Goal: Information Seeking & Learning: Find specific page/section

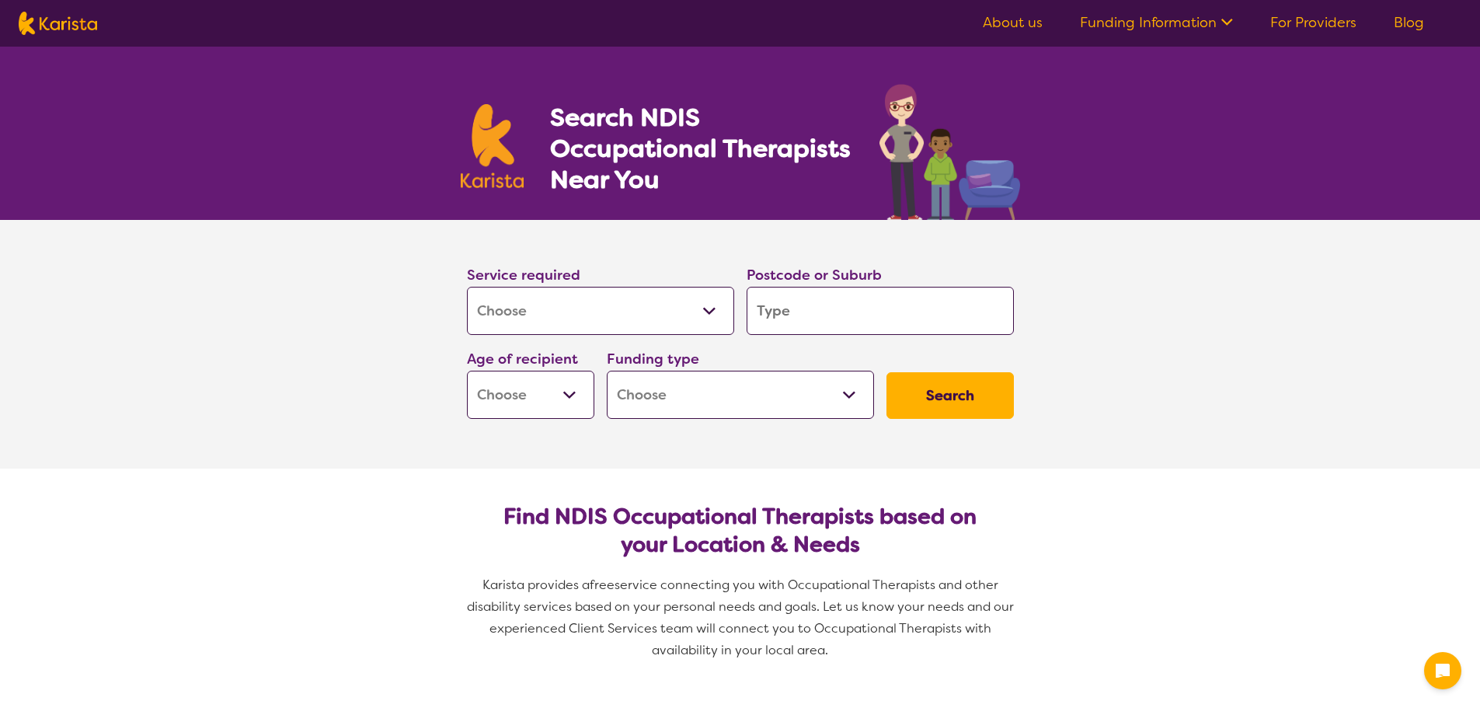
select select "[MEDICAL_DATA]"
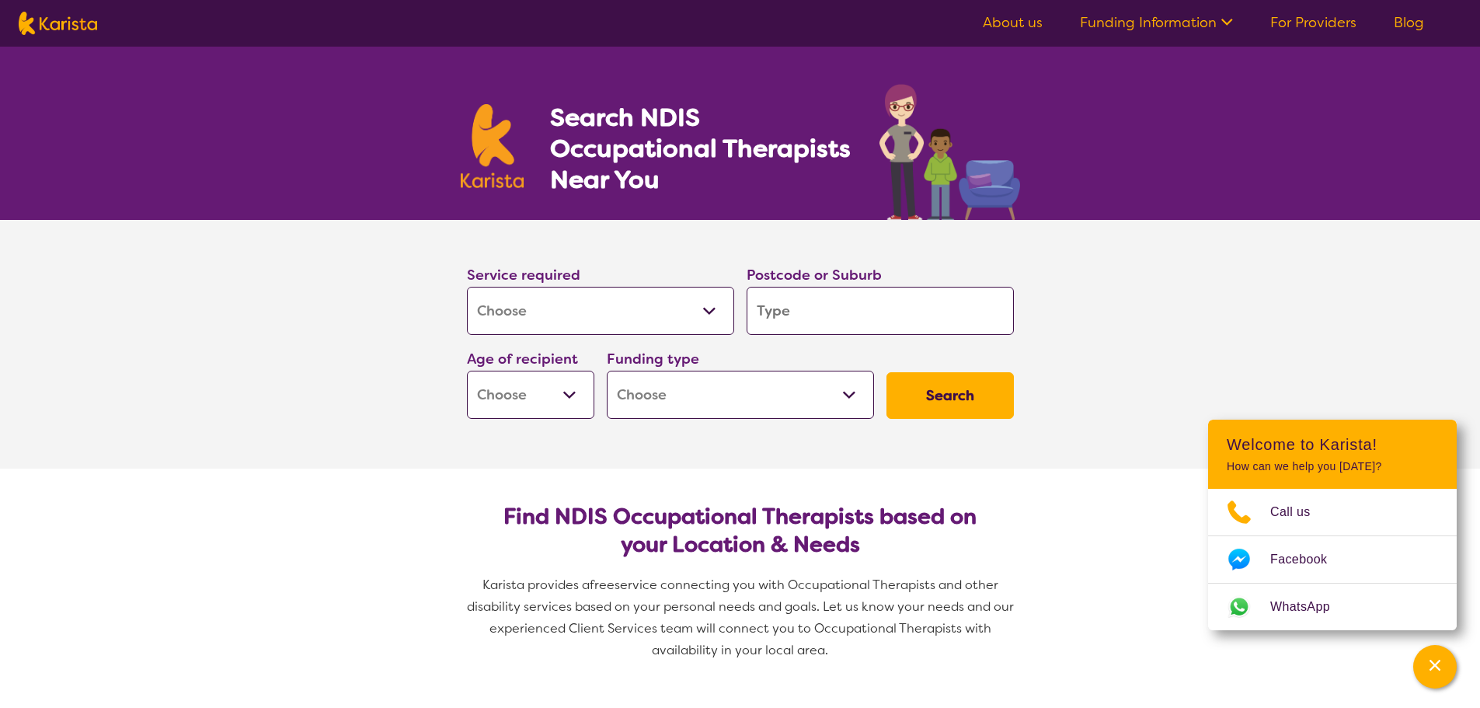
click at [790, 311] on input "search" at bounding box center [879, 311] width 267 height 48
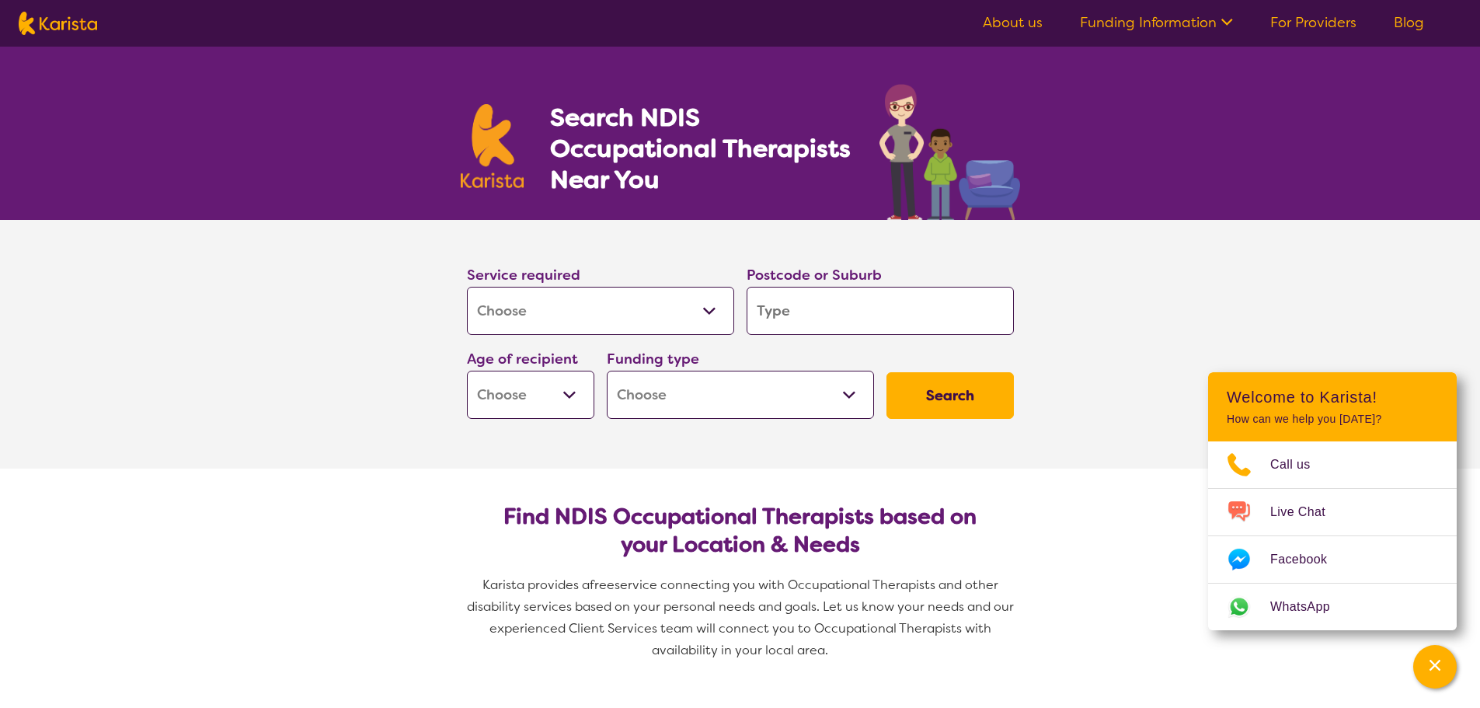
click at [567, 397] on select "Early Childhood - 0 to 9 Child - 10 to 11 Adolescent - 12 to 17 Adult - 18 to 6…" at bounding box center [530, 395] width 127 height 48
select select "AG"
click at [467, 371] on select "Early Childhood - 0 to 9 Child - 10 to 11 Adolescent - 12 to 17 Adult - 18 to 6…" at bounding box center [530, 395] width 127 height 48
select select "AG"
click at [847, 391] on select "Home Care Package (HCP) National Disability Insurance Scheme (NDIS) I don't know" at bounding box center [740, 395] width 267 height 48
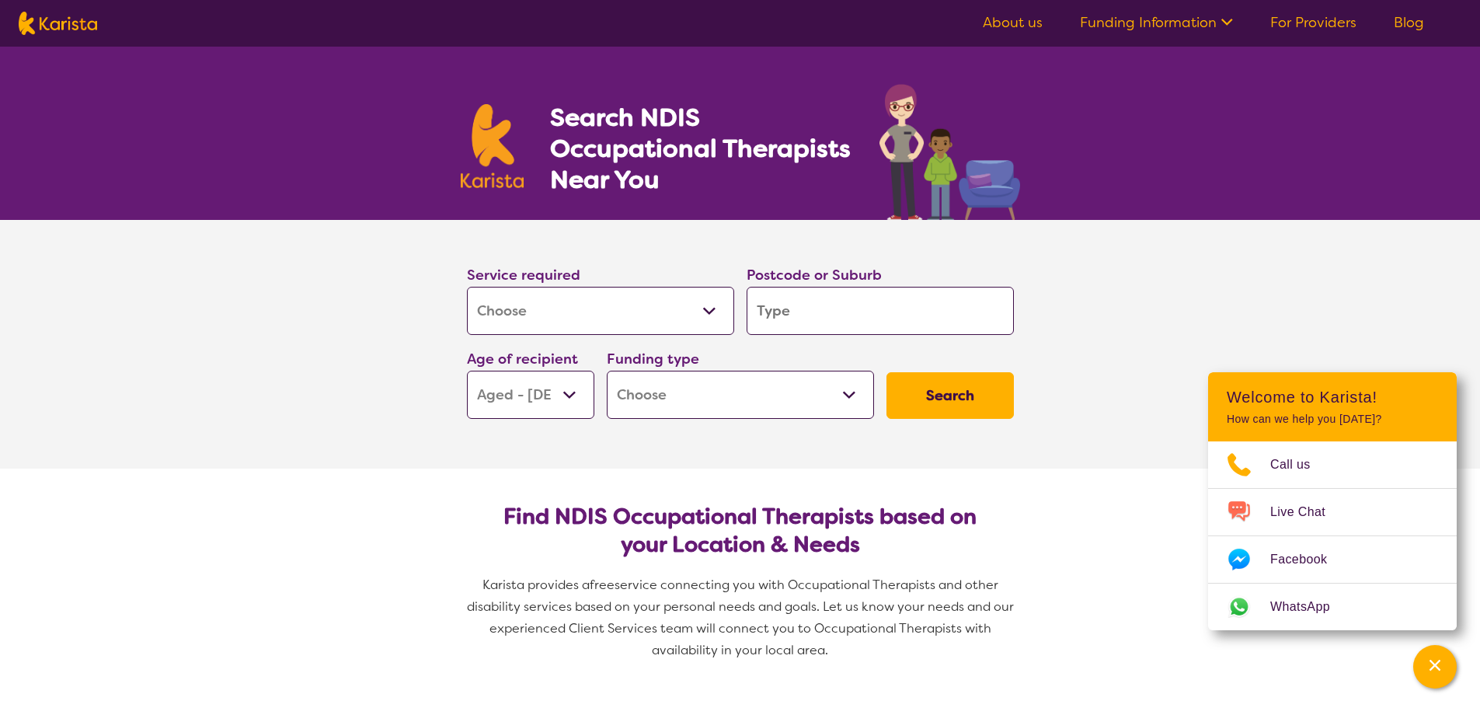
select select "HCP"
click at [607, 371] on select "Home Care Package (HCP) National Disability Insurance Scheme (NDIS) I don't know" at bounding box center [740, 395] width 267 height 48
select select "HCP"
click at [928, 400] on button "Search" at bounding box center [949, 395] width 127 height 47
click at [777, 309] on input "search" at bounding box center [879, 311] width 267 height 48
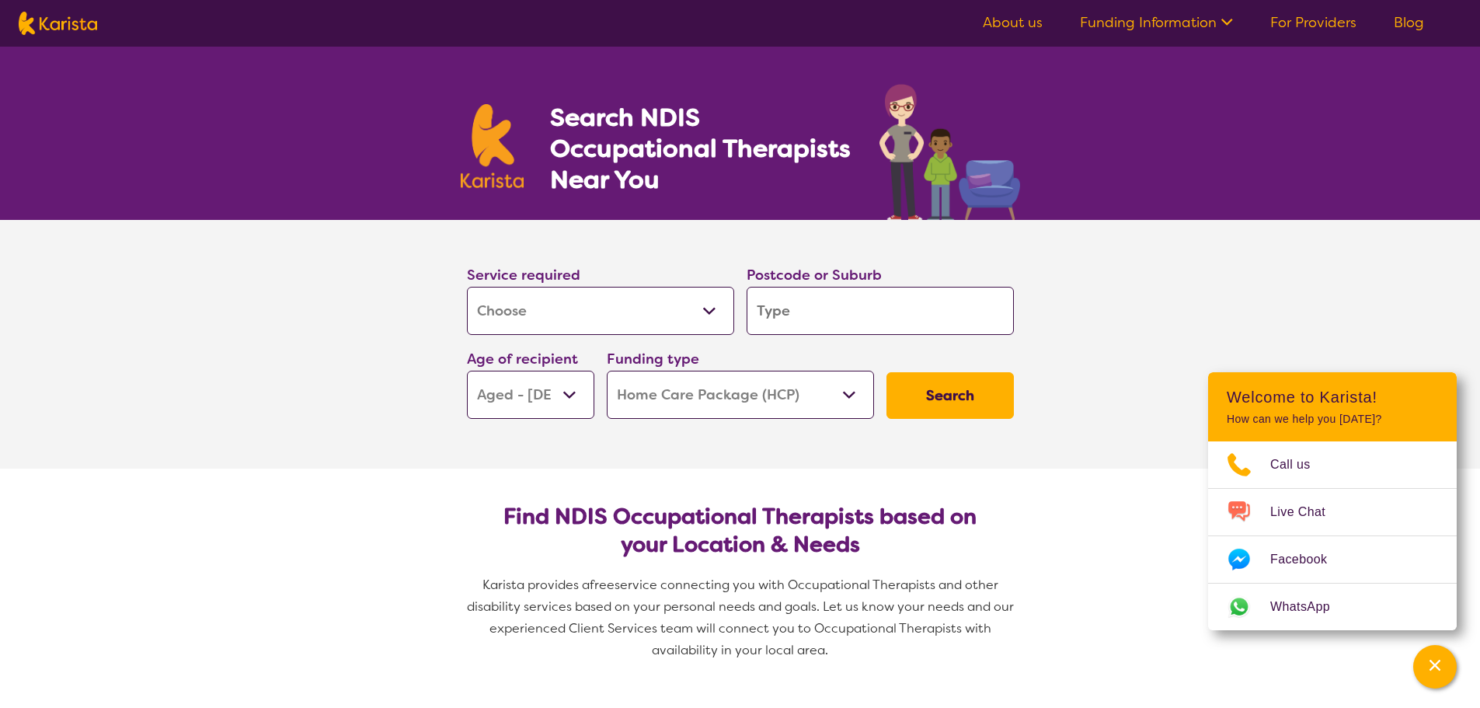
type input "2"
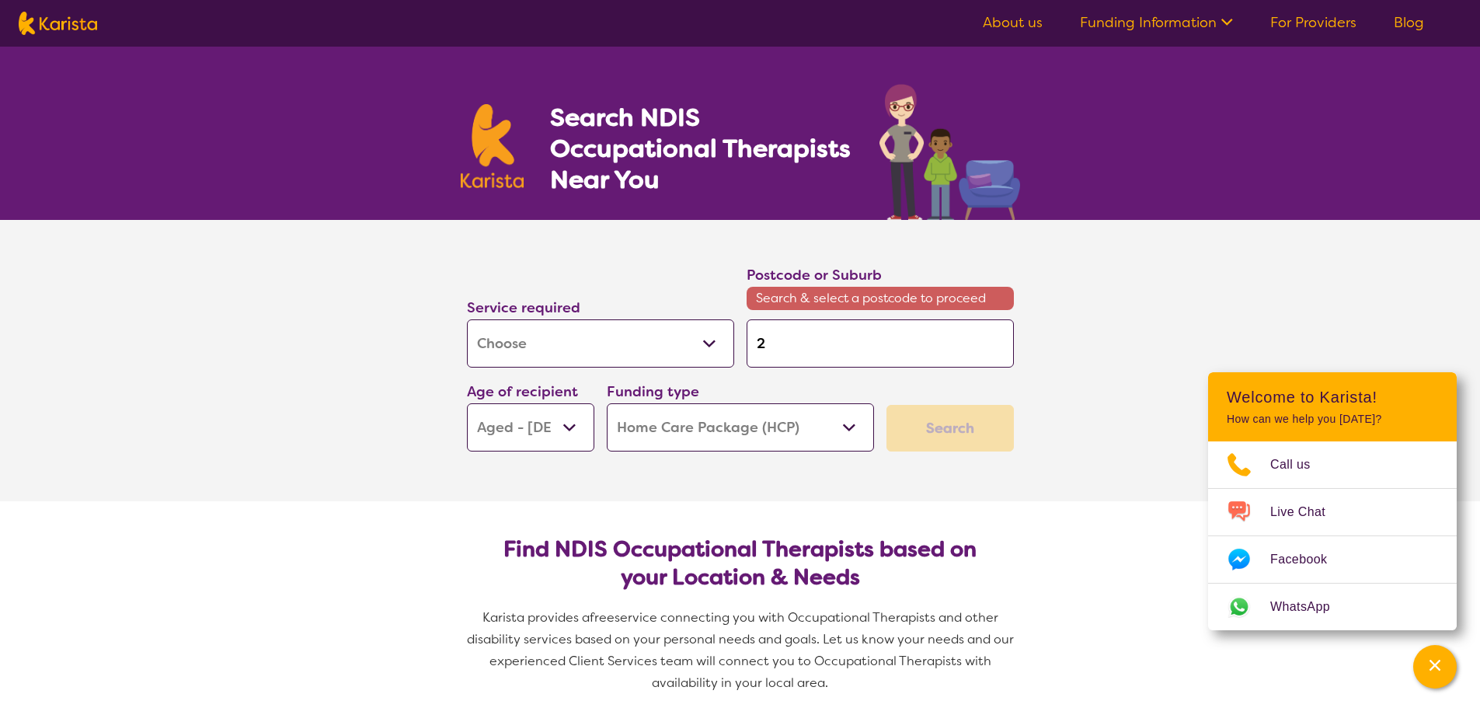
type input "28"
type input "284"
type input "2840"
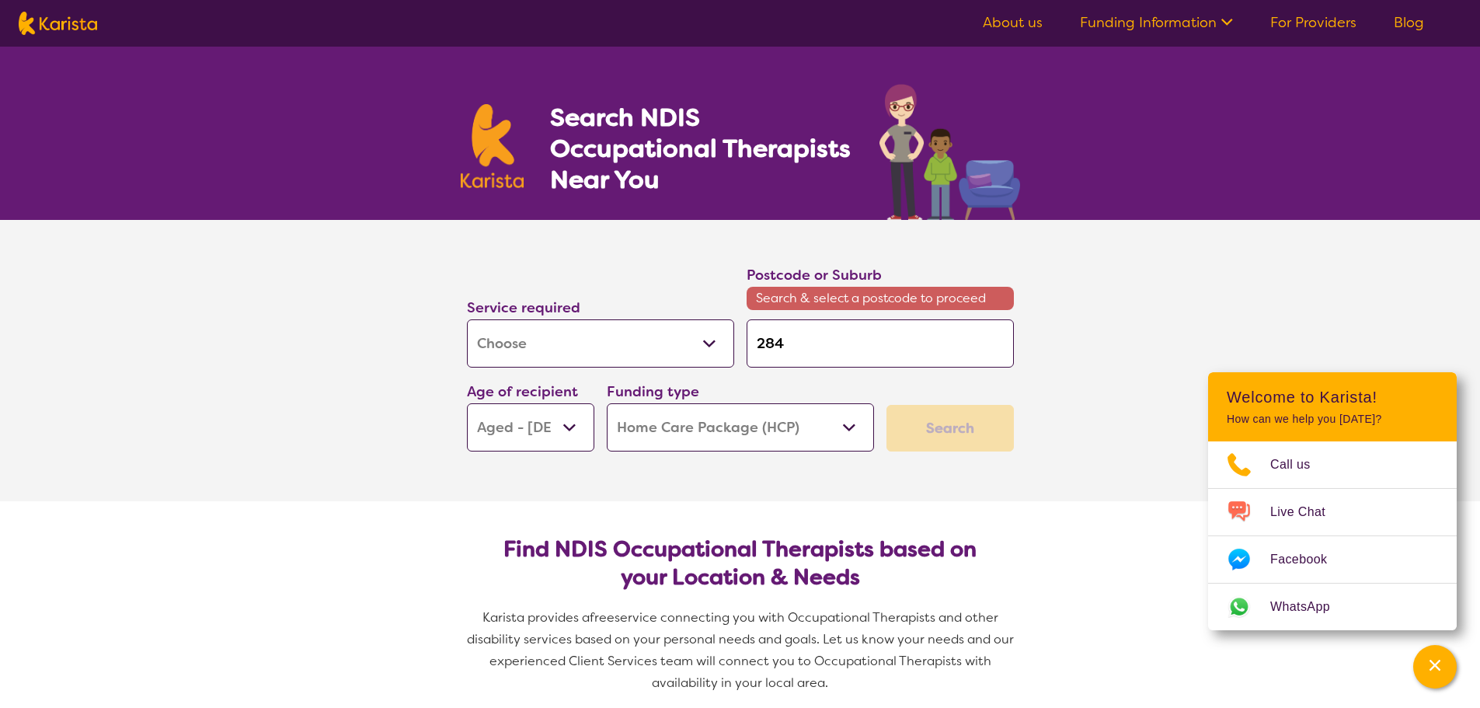
type input "2840"
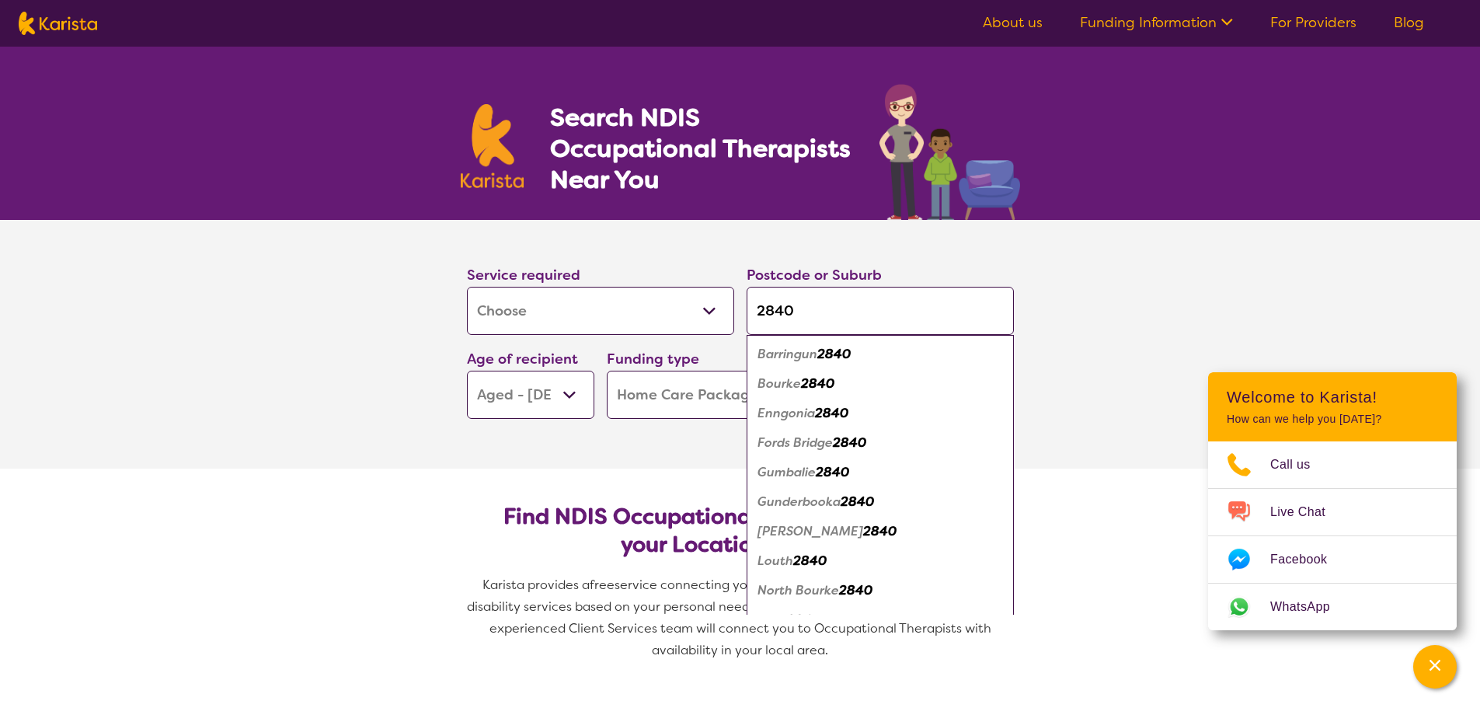
type input "2840"
click at [774, 381] on em "Bourke" at bounding box center [778, 383] width 43 height 16
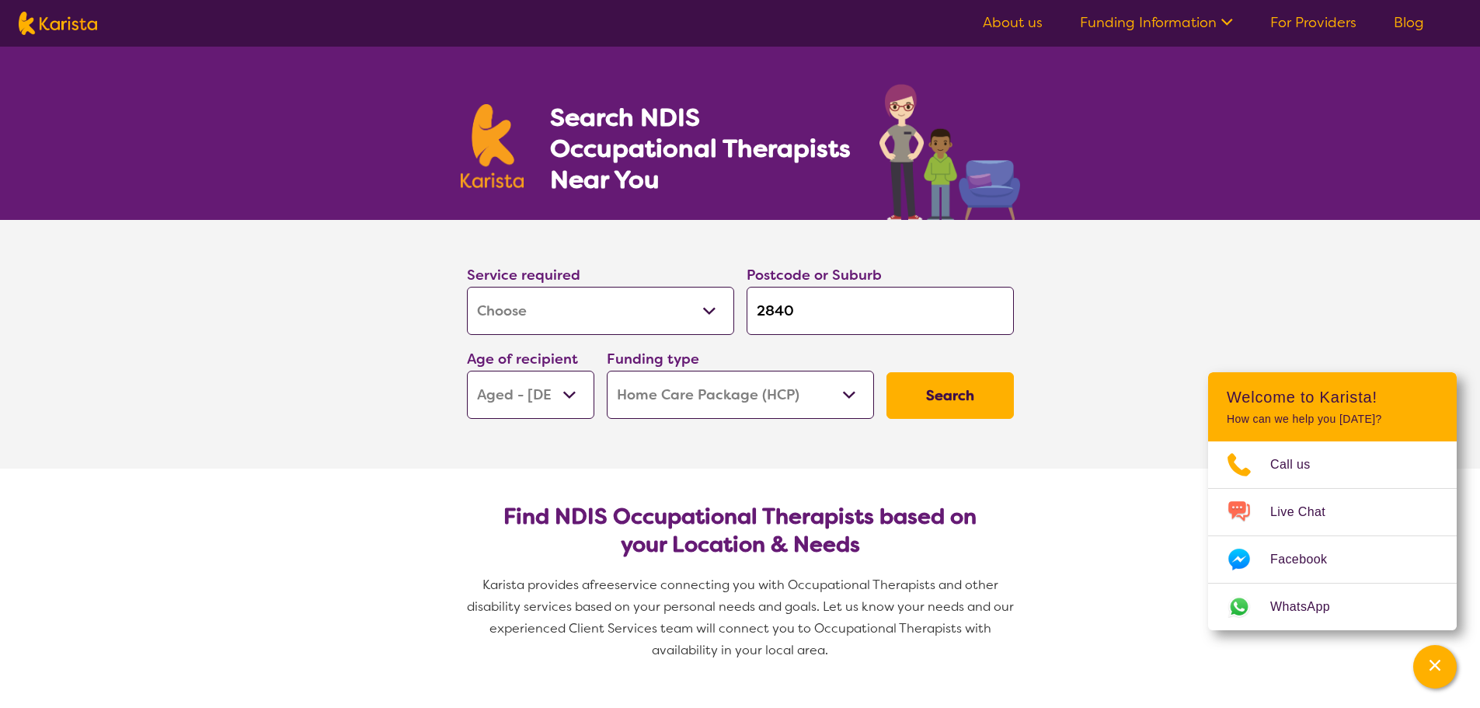
click at [757, 315] on input "2840" at bounding box center [879, 311] width 267 height 48
click at [931, 394] on button "Search" at bounding box center [949, 395] width 127 height 47
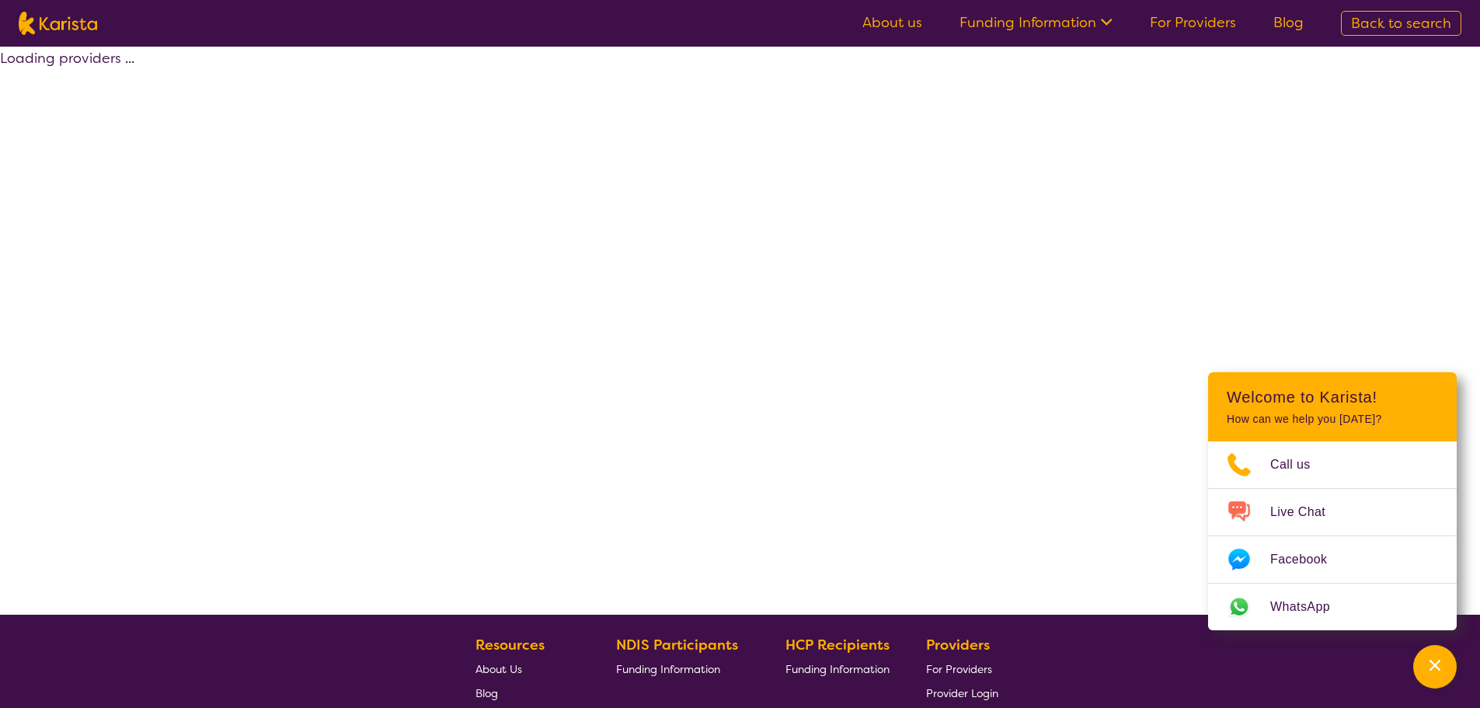
select select "HCP"
select select "[MEDICAL_DATA]"
select select "AG"
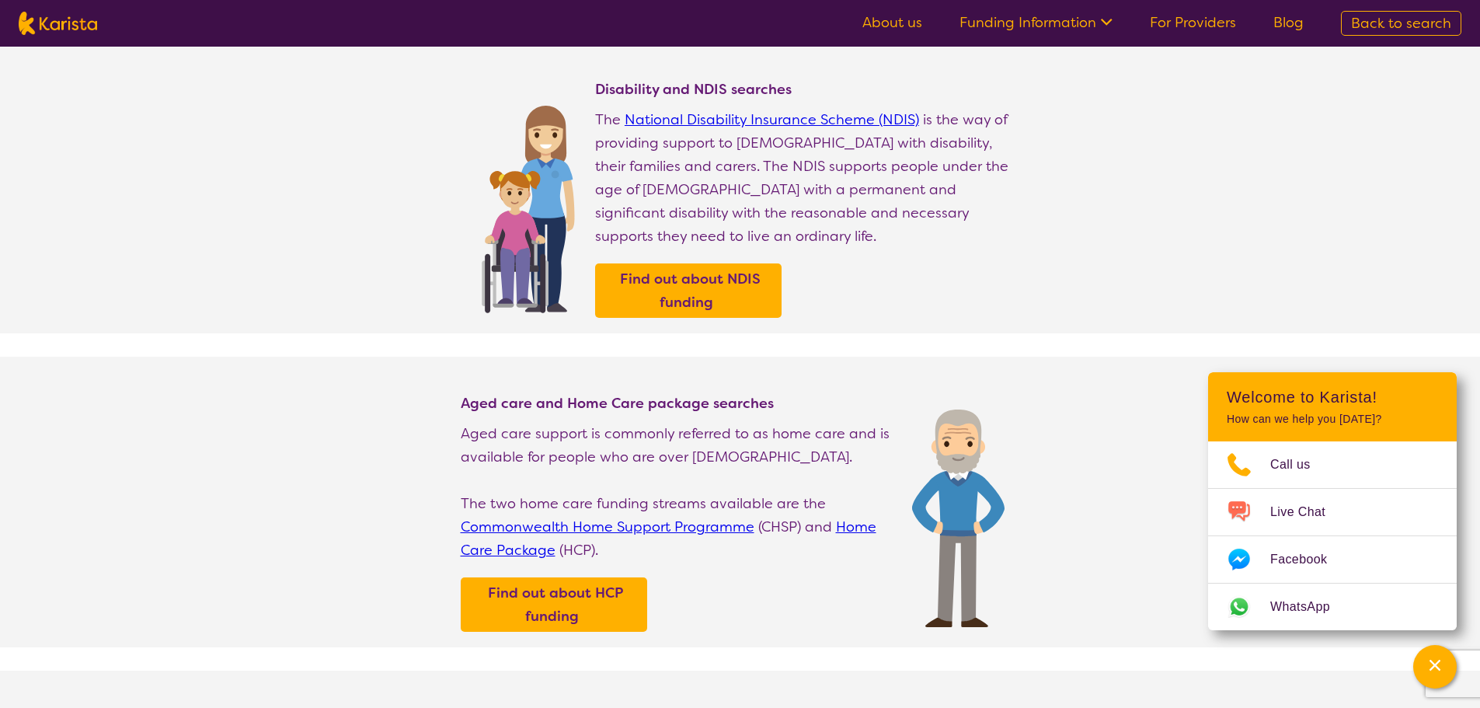
scroll to position [155, 0]
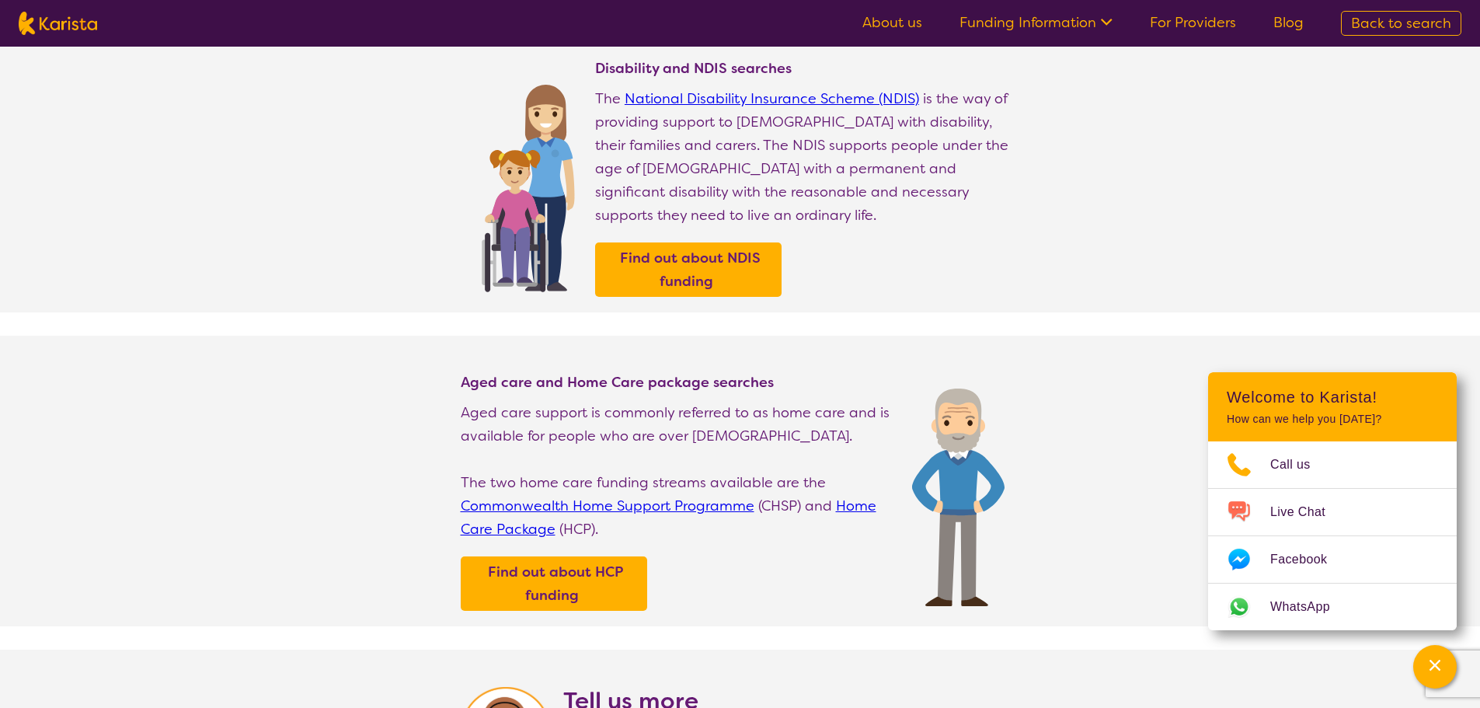
select select "[MEDICAL_DATA]"
select select "AG"
select select "HCP"
select select "[MEDICAL_DATA]"
select select "AG"
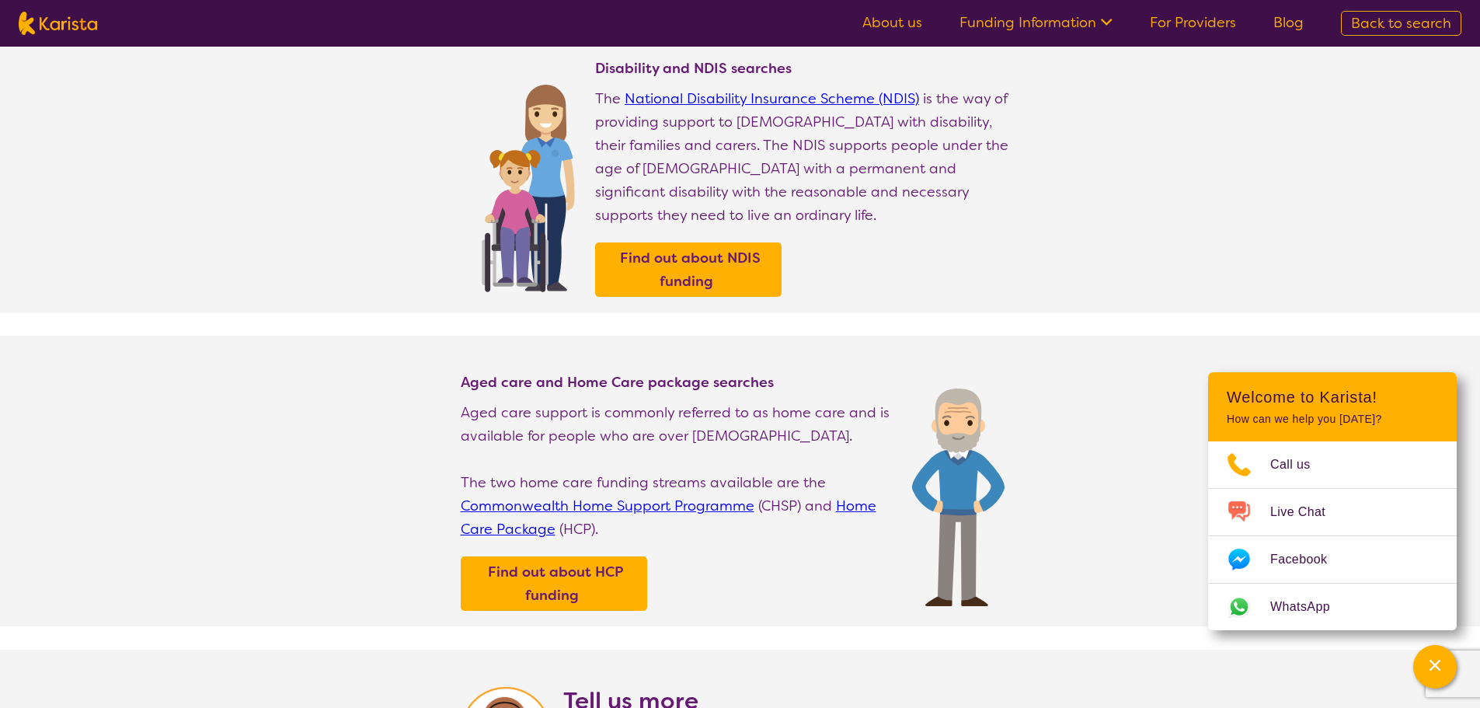
select select "HCP"
